Goal: Use online tool/utility

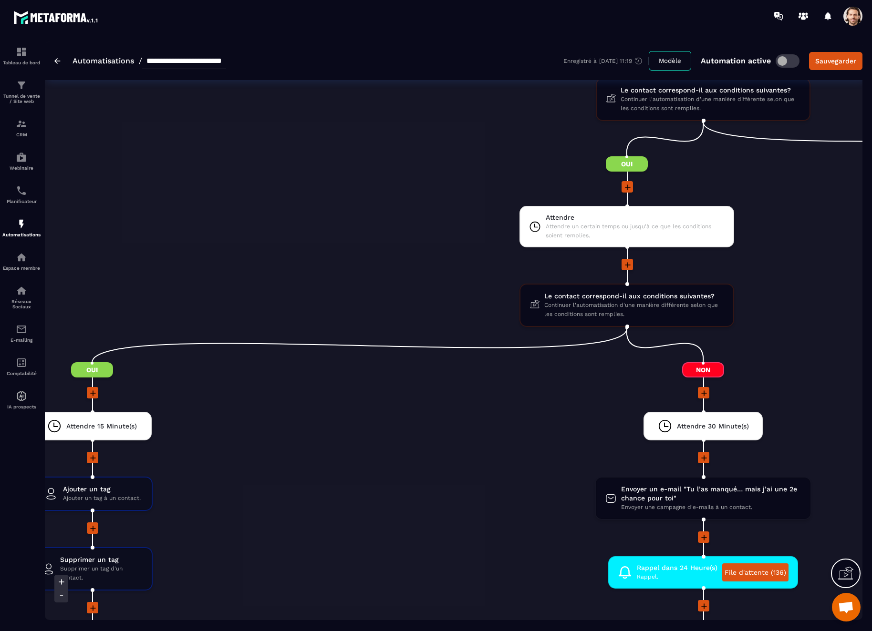
scroll to position [1248, 0]
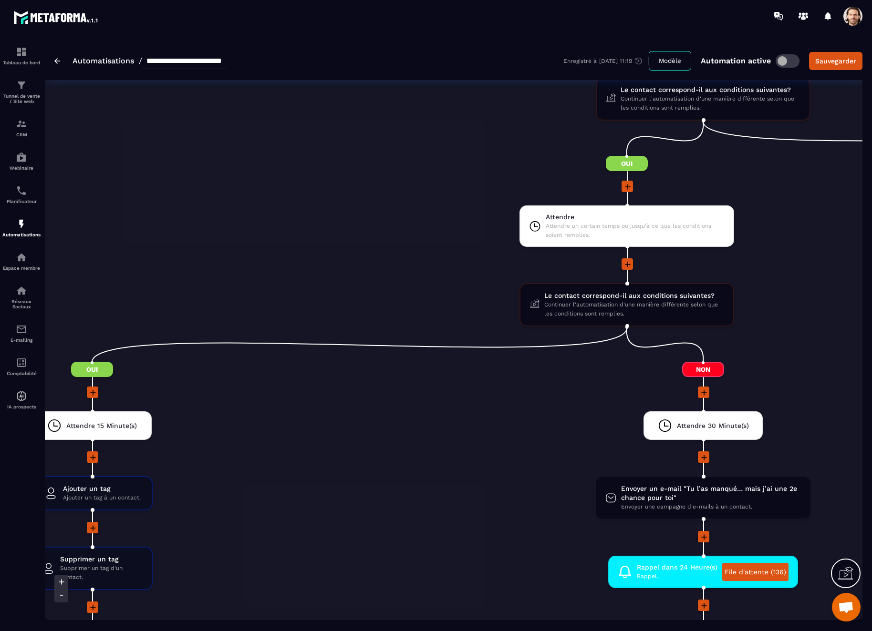
click at [211, 268] on div at bounding box center [627, 264] width 1222 height 13
